Goal: Task Accomplishment & Management: Manage account settings

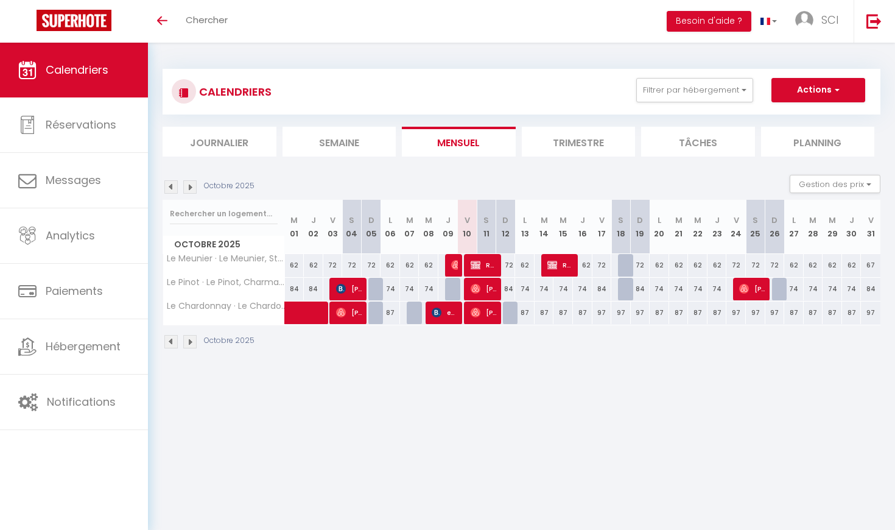
click at [492, 290] on span "[PERSON_NAME]" at bounding box center [484, 288] width 26 height 23
select select "OK"
select select "0"
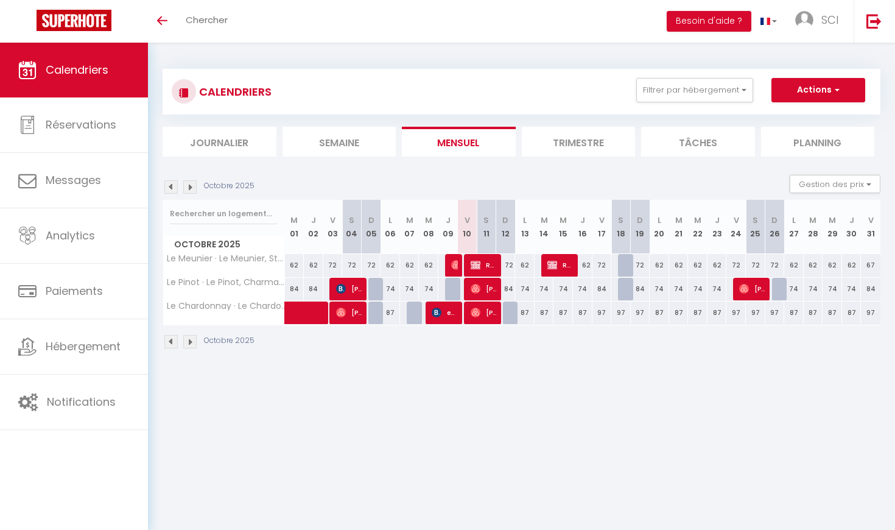
select select "1"
select select
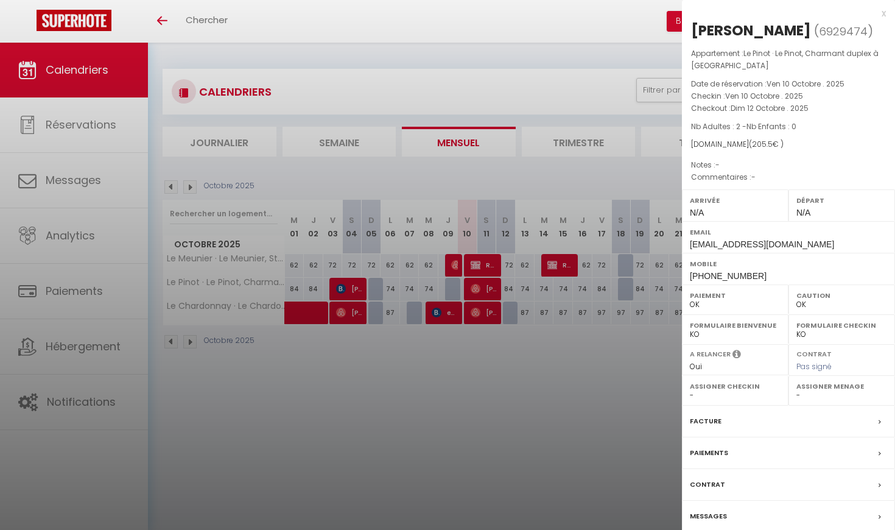
click at [810, 385] on label "Assigner Menage" at bounding box center [841, 386] width 91 height 12
click at [795, 392] on div "Assigner Menage - SAS Tout est propre Moi Même" at bounding box center [841, 391] width 107 height 30
select select "50553"
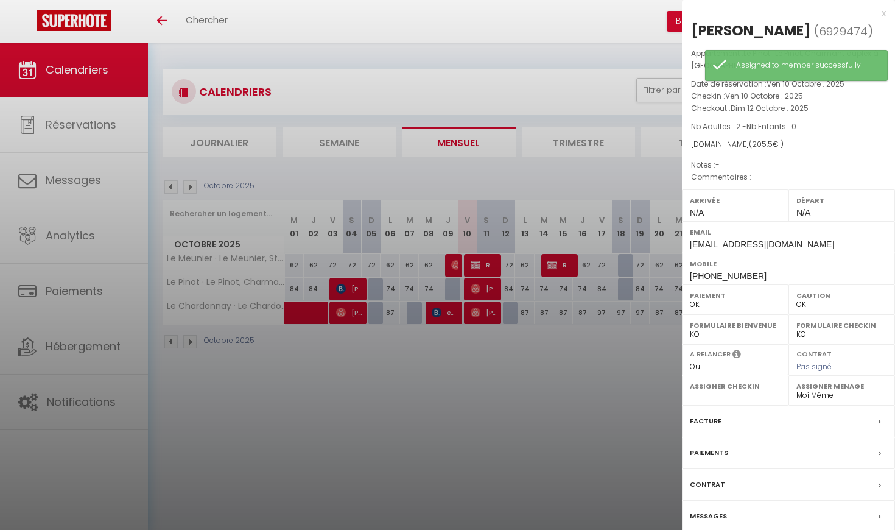
click at [884, 15] on div "x" at bounding box center [784, 13] width 204 height 15
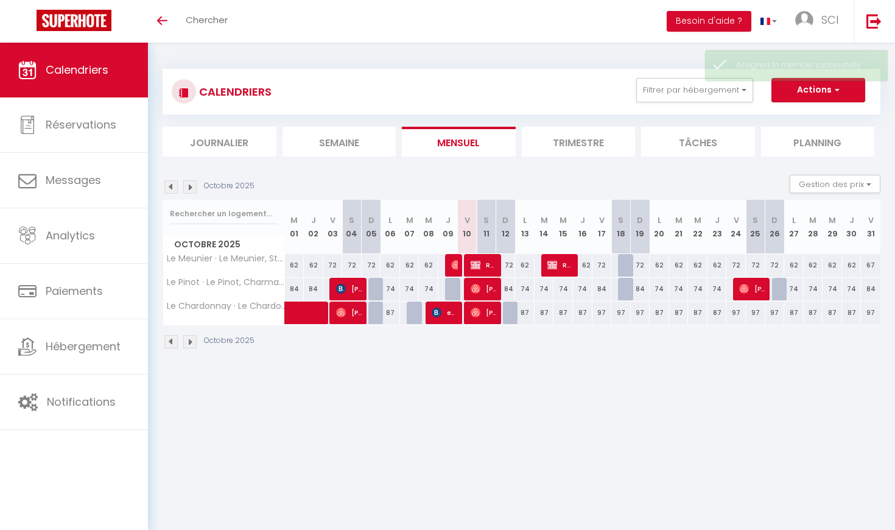
click at [490, 256] on span "Réservée [PERSON_NAME]" at bounding box center [484, 264] width 26 height 23
select select "KO"
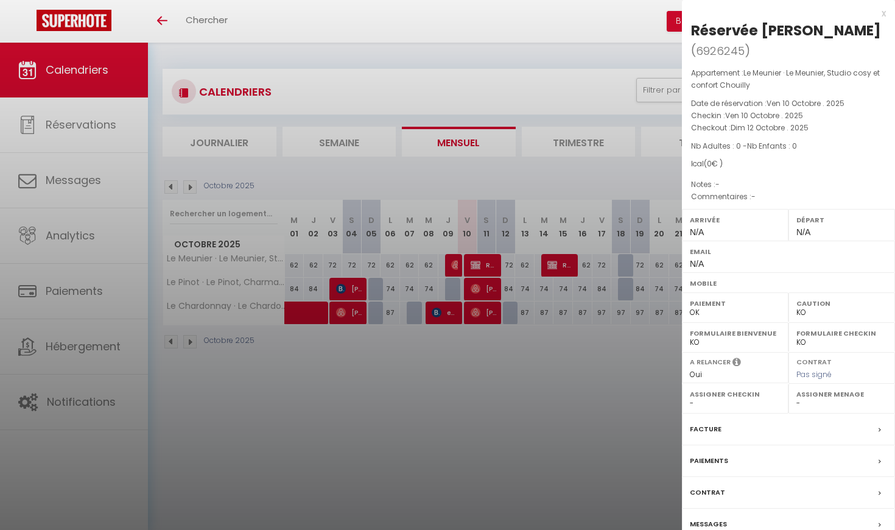
click at [795, 384] on div "Assigner Menage - SAS Tout est propre Moi Même" at bounding box center [841, 399] width 107 height 30
select select "50553"
click at [886, 15] on div "x Réservée [PERSON_NAME] ( 6926245 ) Appartement : Le Meunier · Le Meunier, Stu…" at bounding box center [788, 294] width 213 height 588
click at [882, 13] on div "x" at bounding box center [784, 13] width 204 height 15
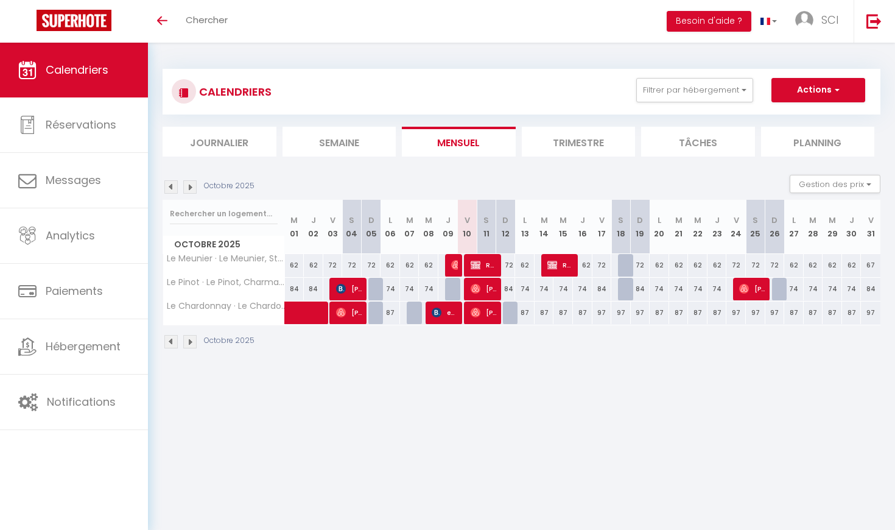
click at [528, 426] on body "🟢 Des questions ou besoin d'assistance pour la migration AirBnB? Prenez rdv >>>…" at bounding box center [447, 308] width 895 height 530
click at [481, 321] on span "[PERSON_NAME]" at bounding box center [484, 312] width 26 height 23
select select "OK"
select select "33866"
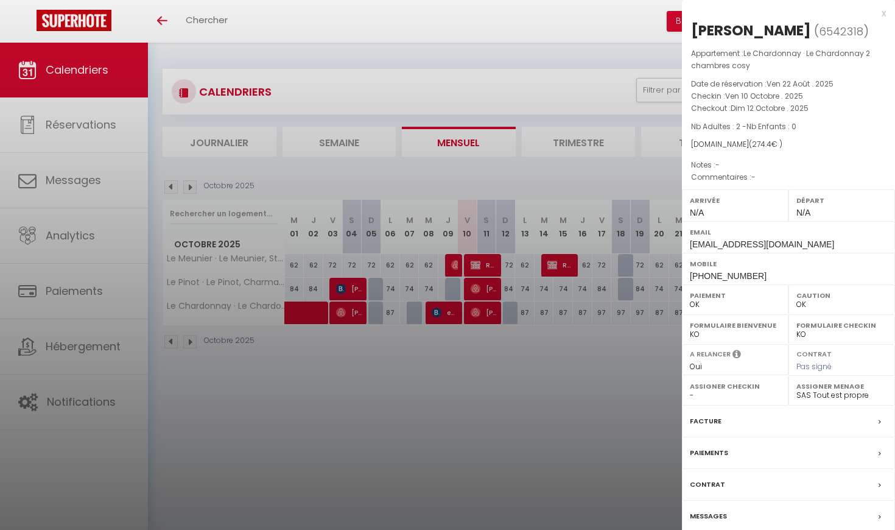
click at [885, 16] on div "x" at bounding box center [784, 13] width 204 height 15
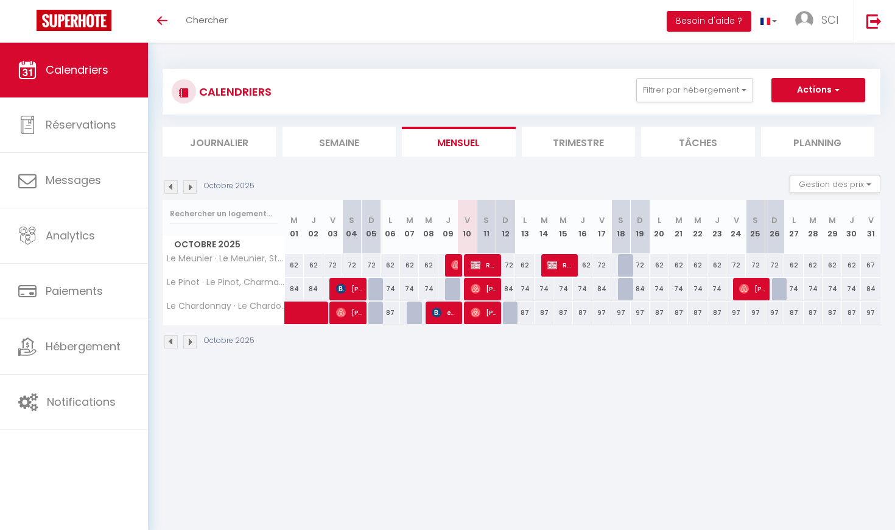
click at [500, 290] on div "84" at bounding box center [505, 289] width 19 height 23
type input "84"
type input "Dim 12 Octobre 2025"
type input "Lun 13 Octobre 2025"
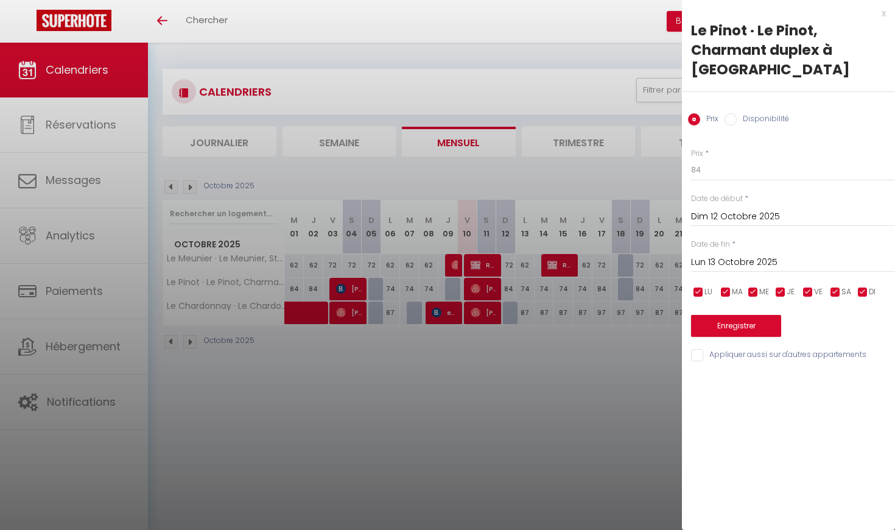
click at [490, 289] on div at bounding box center [447, 265] width 895 height 530
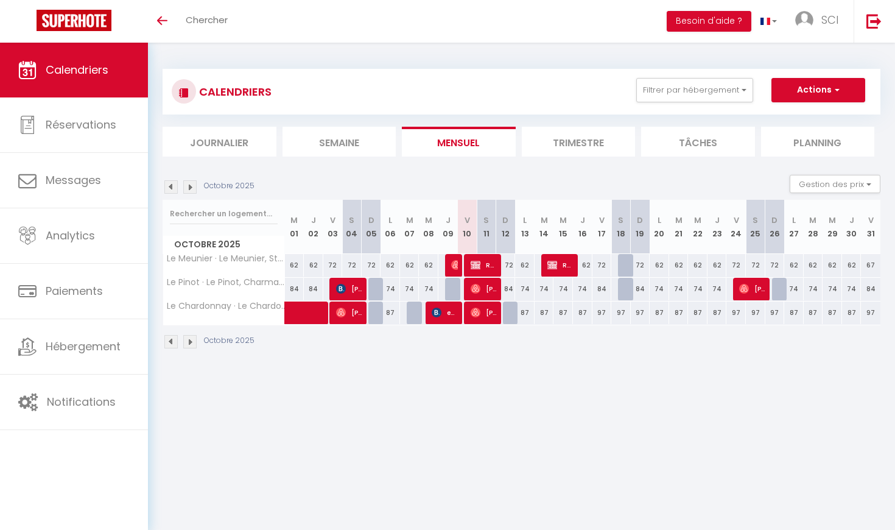
click at [481, 288] on span "[PERSON_NAME]" at bounding box center [484, 288] width 26 height 23
select select "50553"
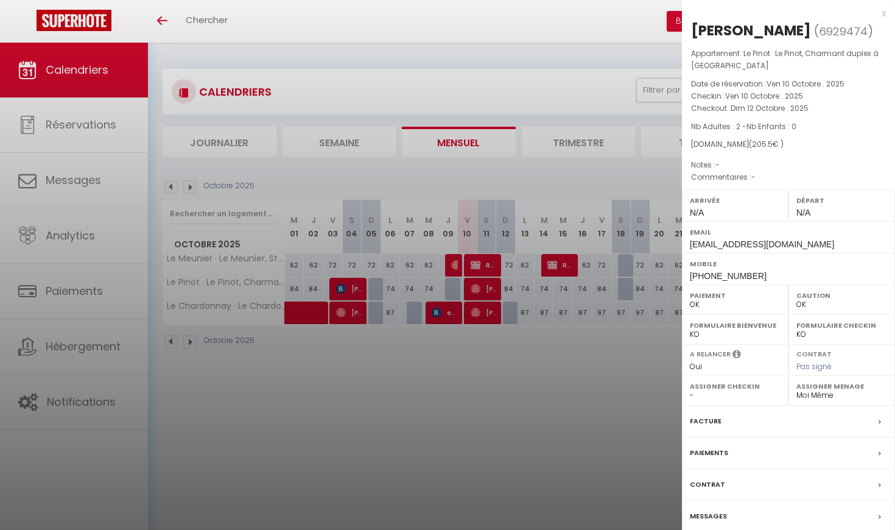
click at [703, 481] on label "Contrat" at bounding box center [707, 484] width 35 height 13
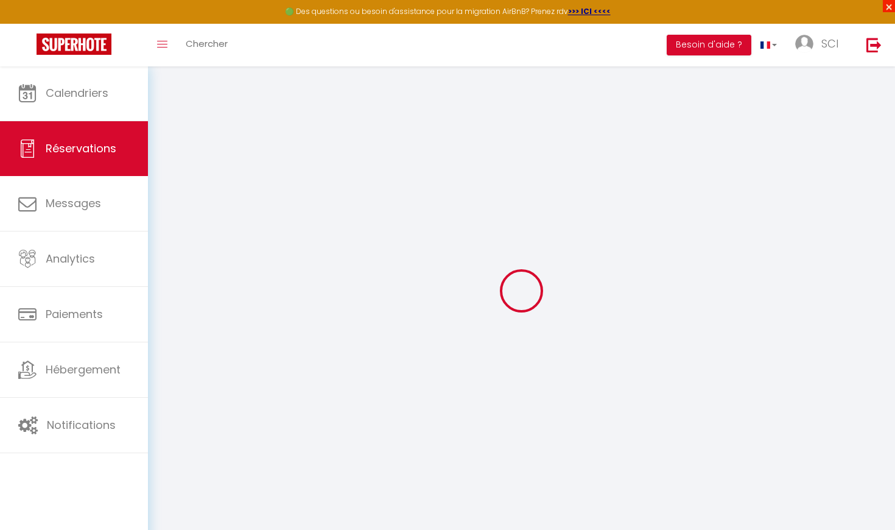
click at [887, 9] on span "×" at bounding box center [889, 6] width 12 height 12
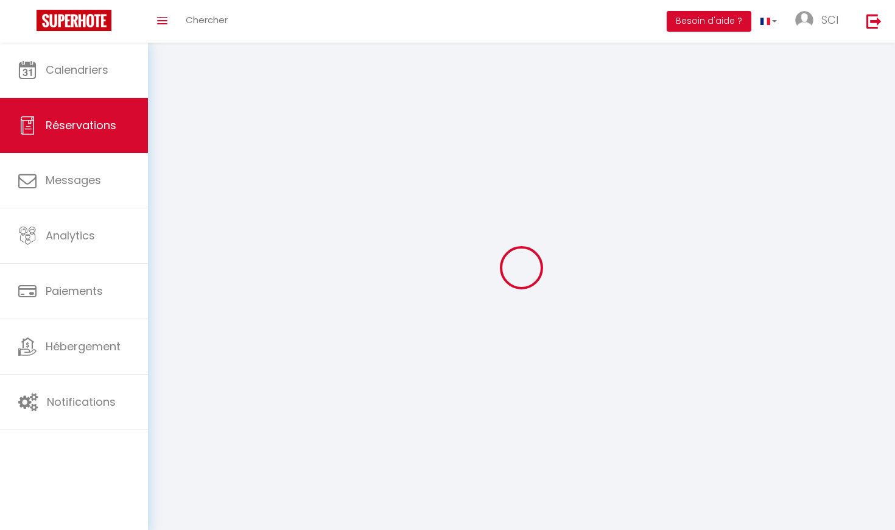
select select
checkbox input "false"
select select
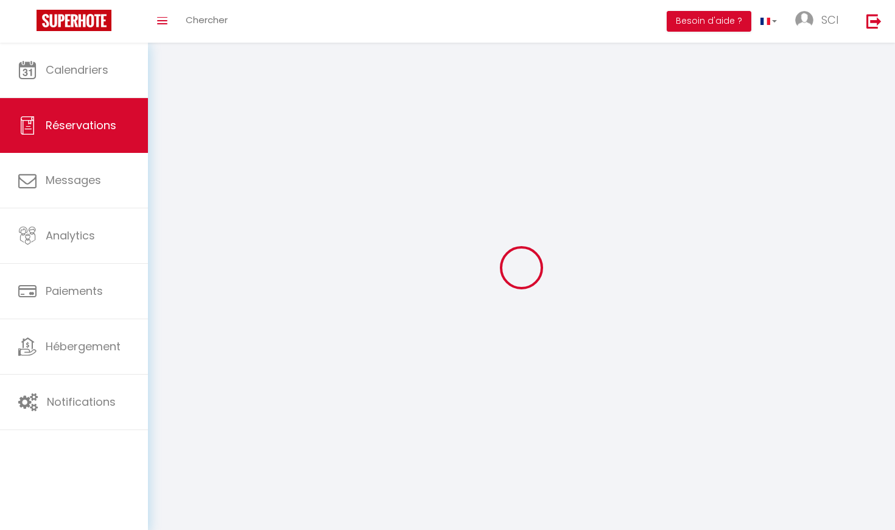
select select
checkbox input "false"
select select
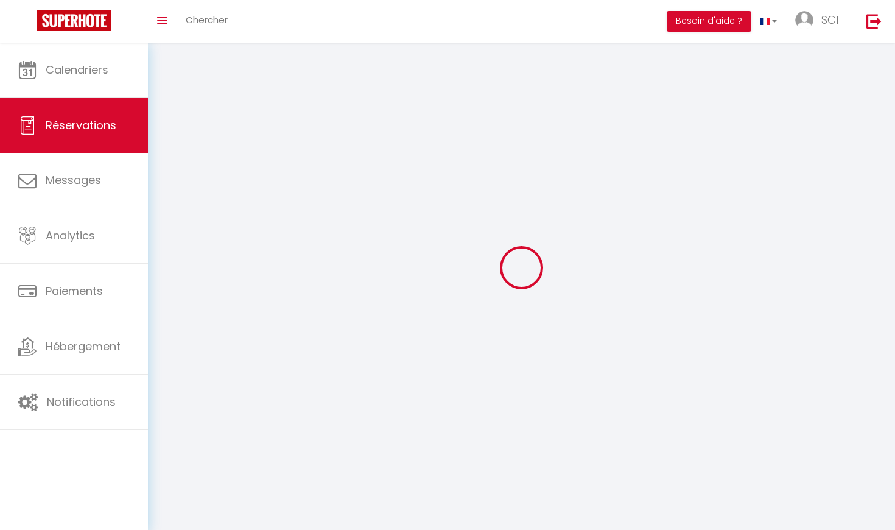
select select
checkbox input "false"
select select
type input "27"
type input "8.5"
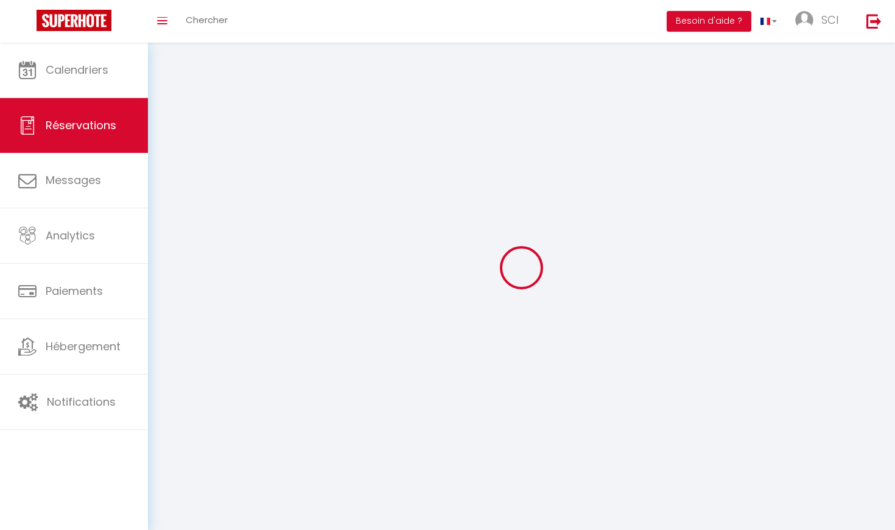
select select
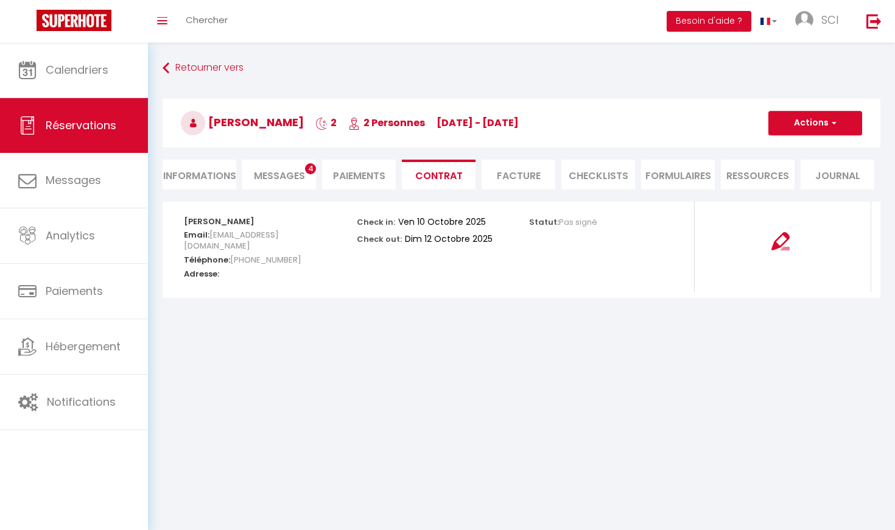
click at [209, 172] on li "Informations" at bounding box center [200, 175] width 74 height 30
select select
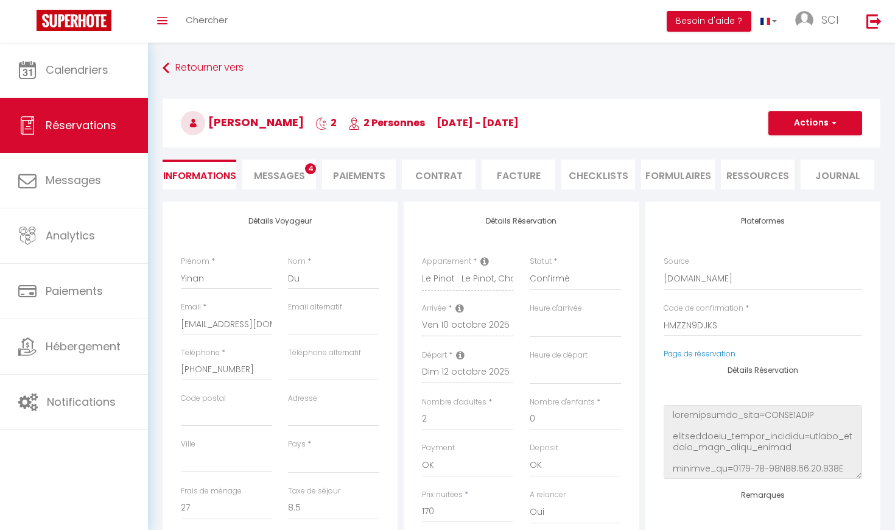
scroll to position [1, 0]
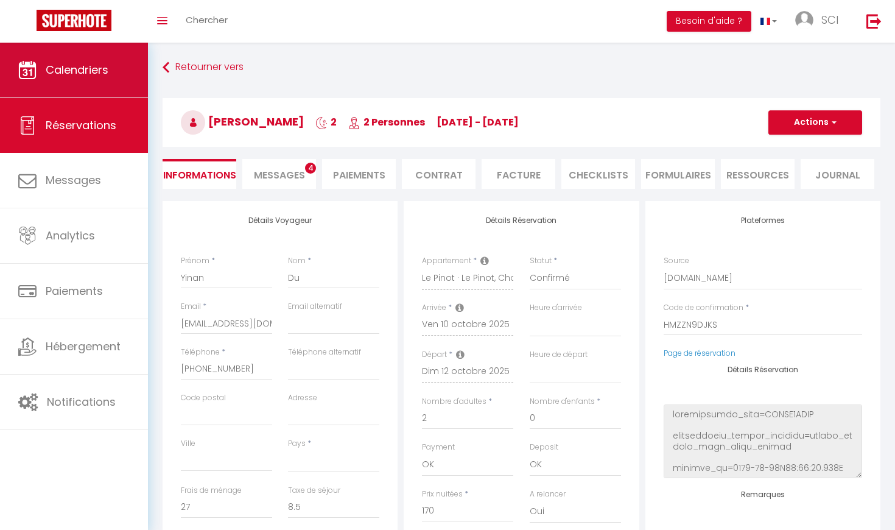
click at [89, 64] on span "Calendriers" at bounding box center [77, 69] width 63 height 15
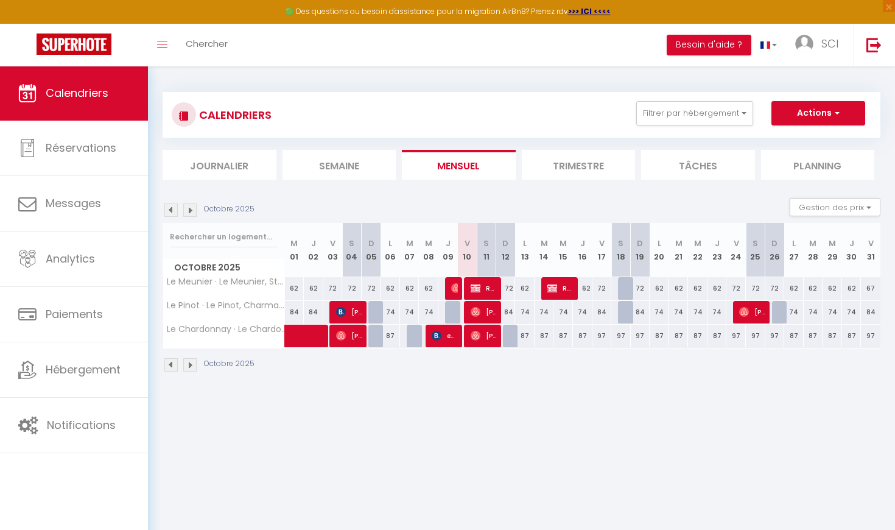
click at [519, 381] on div "Octobre 2025" at bounding box center [522, 366] width 718 height 36
click at [509, 309] on div "84" at bounding box center [505, 312] width 19 height 23
type input "84"
type input "Dim 12 Octobre 2025"
type input "Lun 13 Octobre 2025"
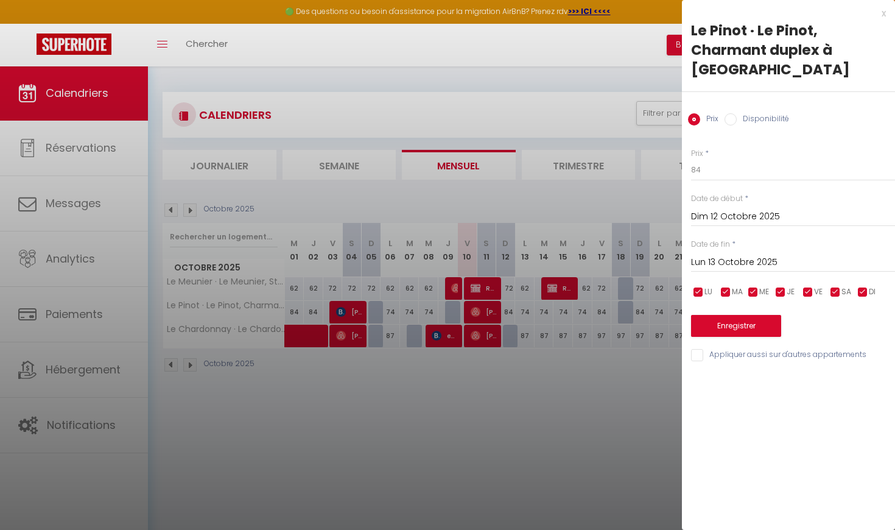
click at [732, 116] on input "Disponibilité" at bounding box center [731, 119] width 12 height 12
radio input "true"
radio input "false"
select select "0"
click at [716, 325] on button "Enregistrer" at bounding box center [736, 327] width 90 height 22
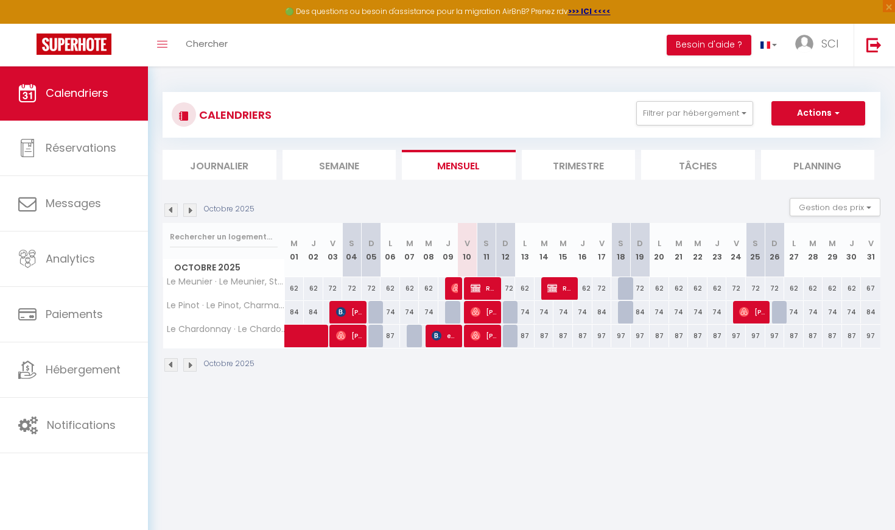
click at [560, 410] on body "🟢 Des questions ou besoin d'assistance pour la migration AirBnB? Prenez rdv >>>…" at bounding box center [447, 331] width 895 height 530
